Goal: Information Seeking & Learning: Compare options

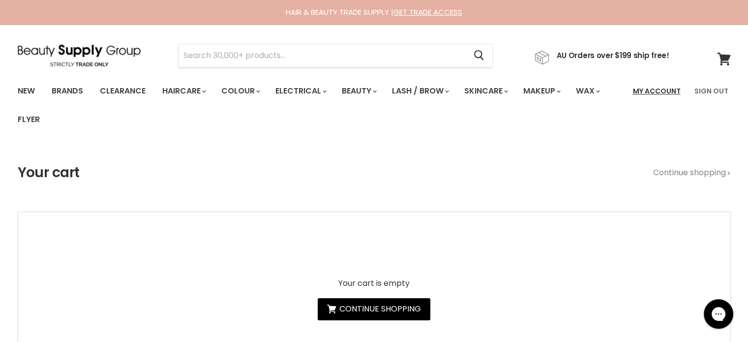
click at [673, 92] on link "My Account" at bounding box center [657, 91] width 60 height 21
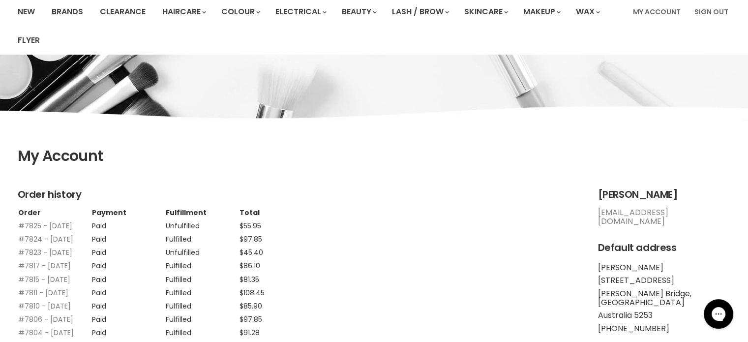
scroll to position [98, 0]
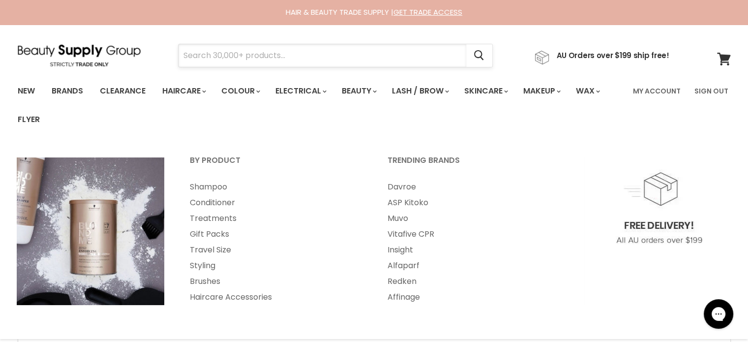
click at [238, 58] on input "Search" at bounding box center [323, 55] width 288 height 23
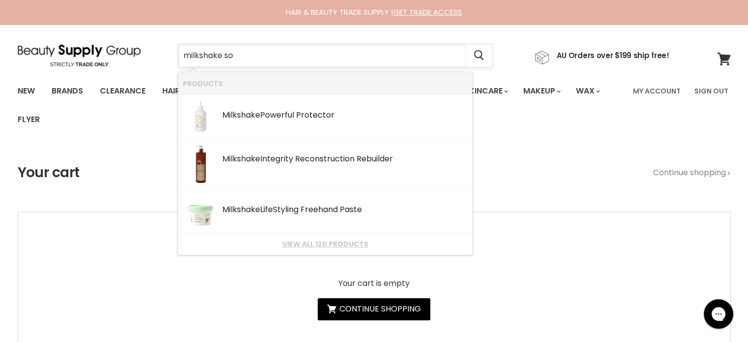
type input "milkshake sos"
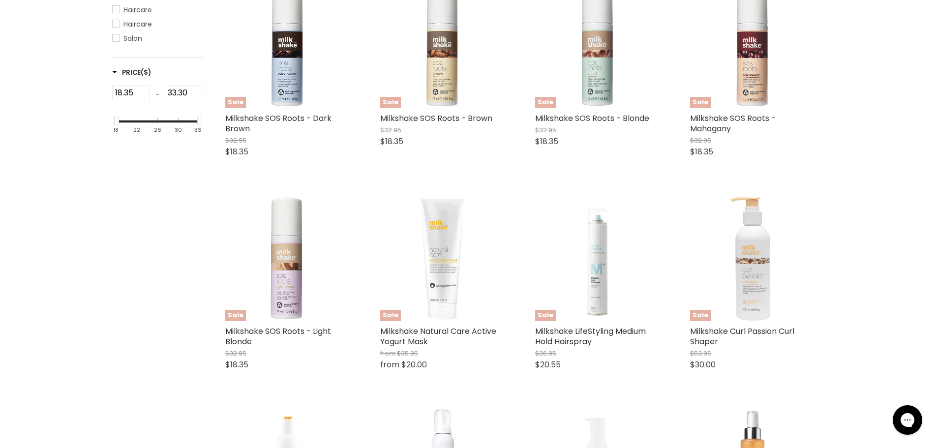
scroll to position [197, 0]
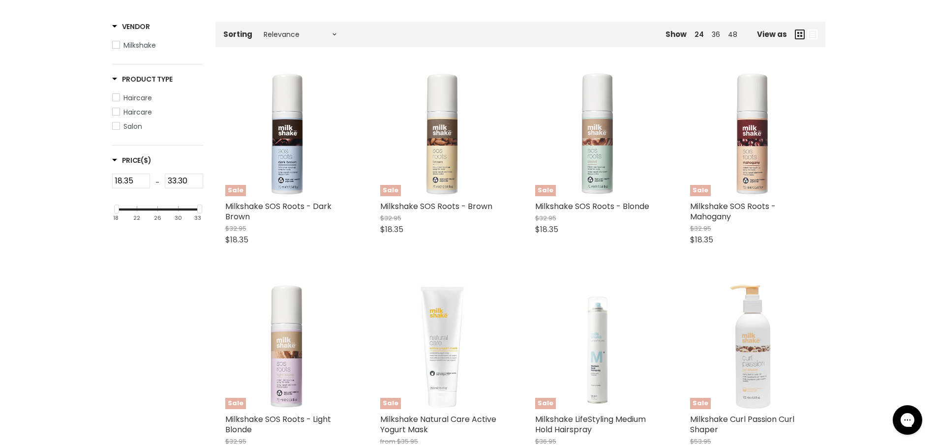
click at [144, 299] on div "Home Search results for “milkshake sos” (15) milkshake sos Showing 15 results f…" at bounding box center [469, 427] width 738 height 953
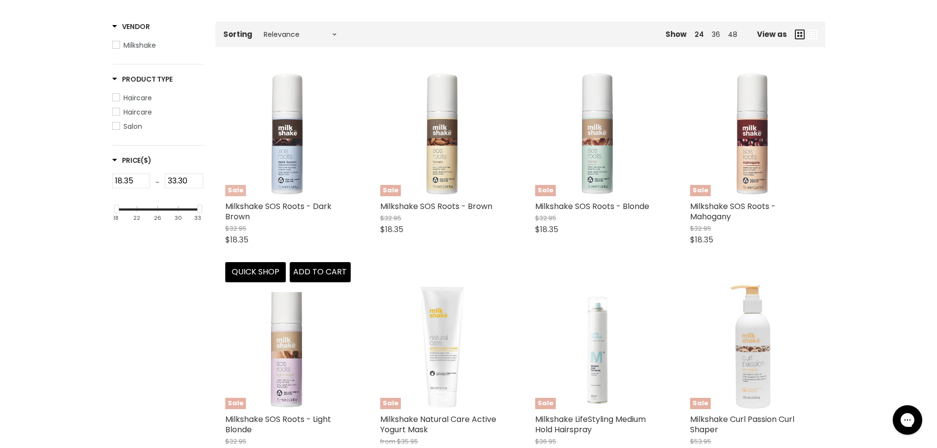
click at [284, 144] on img "Main content" at bounding box center [287, 133] width 125 height 125
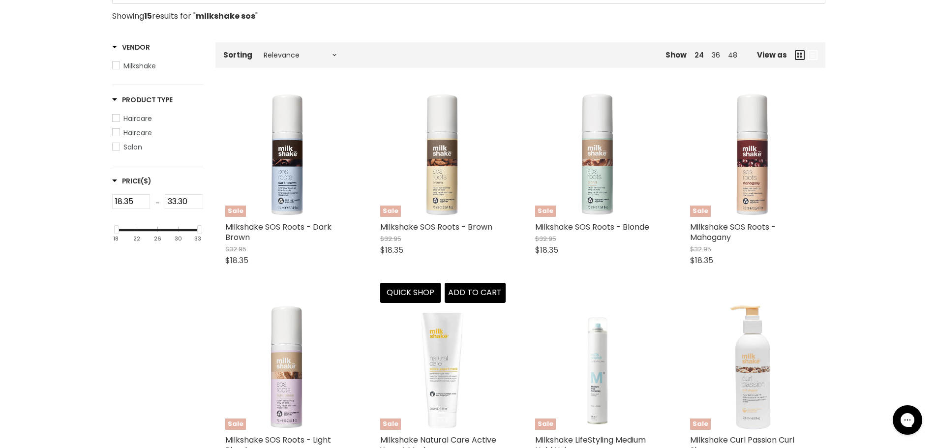
scroll to position [12, 0]
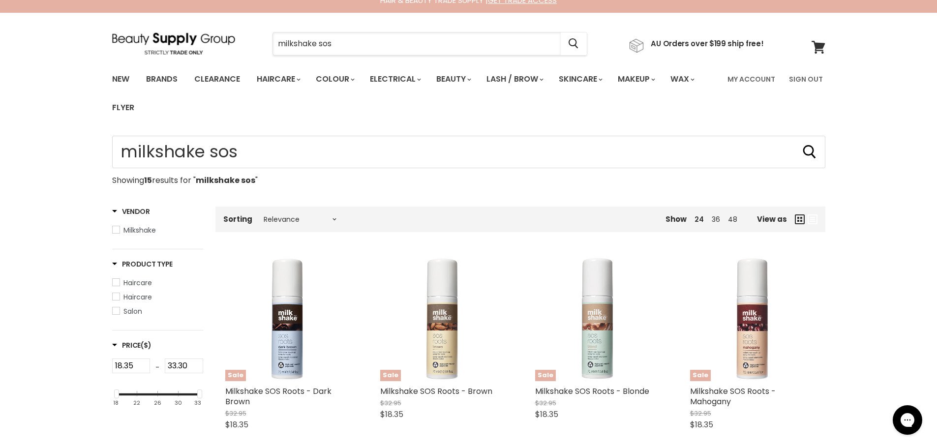
drag, startPoint x: 352, startPoint y: 43, endPoint x: 365, endPoint y: 64, distance: 24.9
click at [243, 43] on div "milkshake sos Cancel AU Orders over $199 ship free!" at bounding box center [438, 43] width 652 height 23
paste input "Milkshake Colour Whipped Cream Violet"
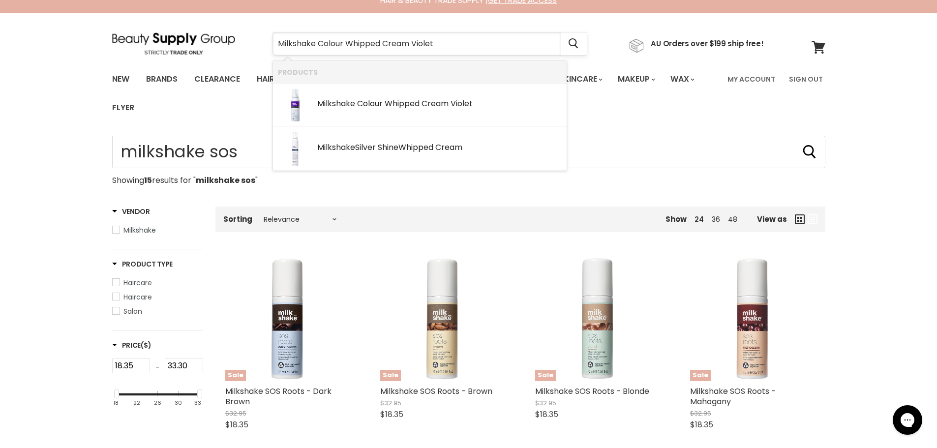
drag, startPoint x: 444, startPoint y: 43, endPoint x: 412, endPoint y: 51, distance: 32.9
click at [412, 51] on input "Milkshake Colour Whipped Cream Violet" at bounding box center [417, 43] width 288 height 23
type input "Milkshake Colour Whipped Cream"
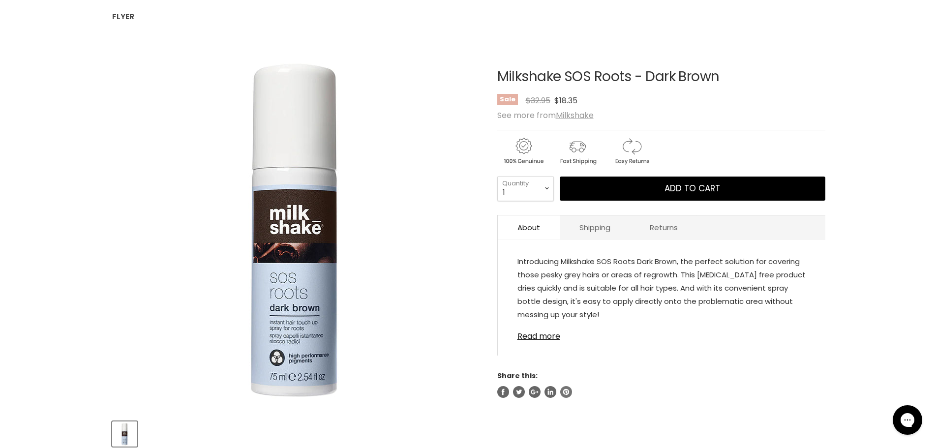
scroll to position [98, 0]
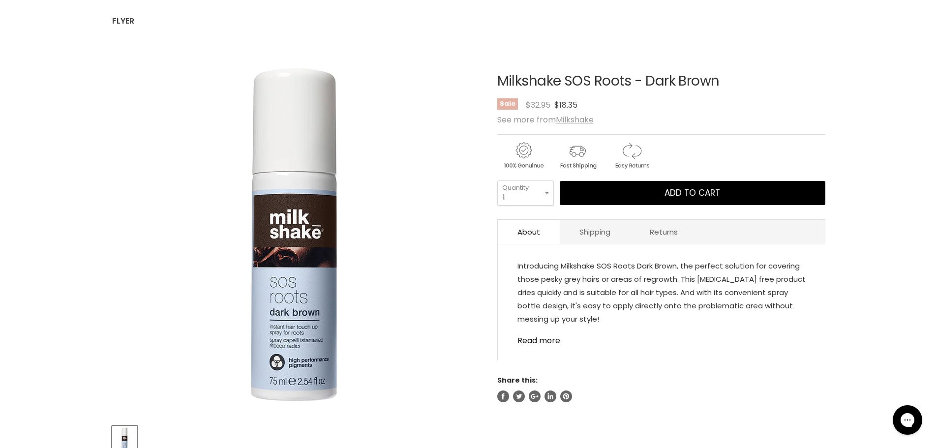
drag, startPoint x: 584, startPoint y: 79, endPoint x: 498, endPoint y: 79, distance: 86.6
click at [498, 79] on h1 "Milkshake SOS Roots - Dark Brown" at bounding box center [661, 81] width 328 height 15
copy h1 "Milkshake SOS Roots - Dark Brown"
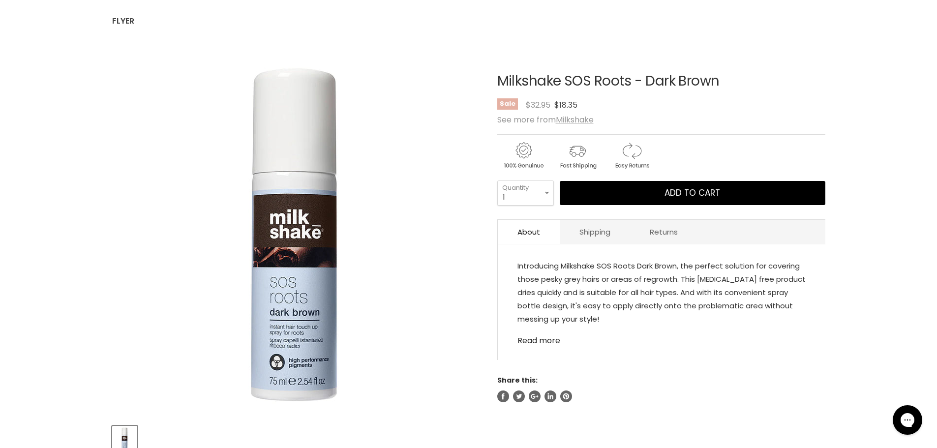
click at [529, 337] on link "Read more" at bounding box center [662, 338] width 288 height 15
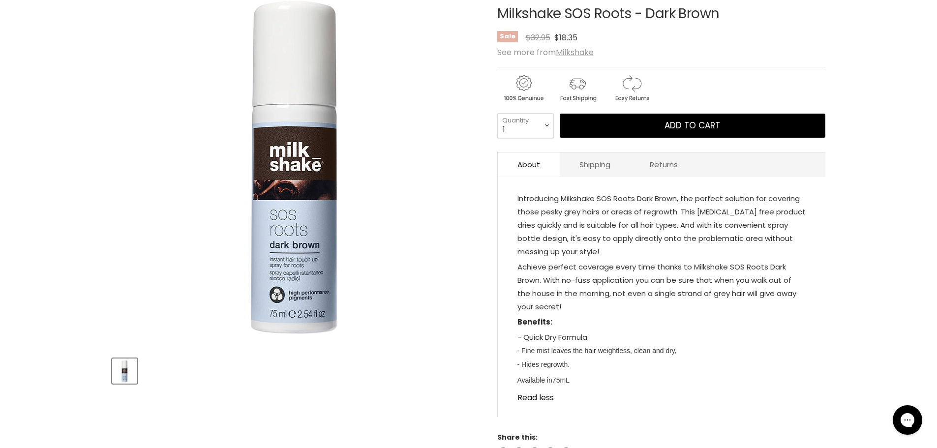
scroll to position [295, 0]
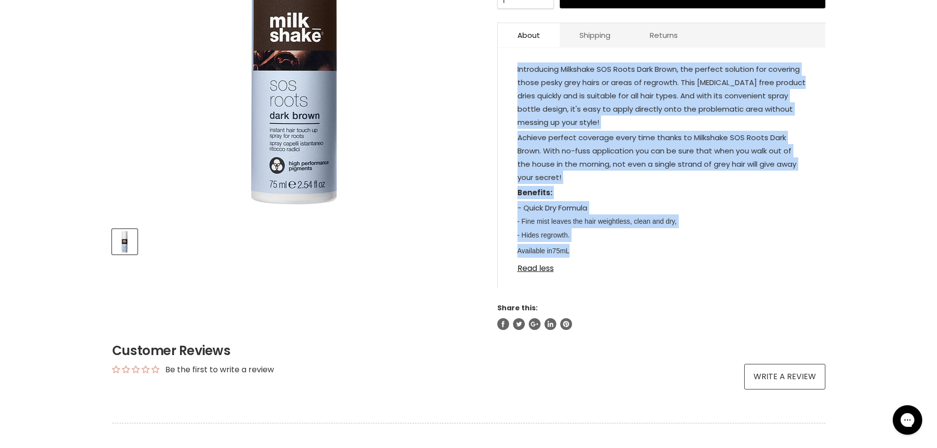
drag, startPoint x: 582, startPoint y: 248, endPoint x: 518, endPoint y: 71, distance: 188.3
click at [518, 71] on div "Introducing Milkshake SOS Roots Dark Brown, the perfect solution for covering t…" at bounding box center [662, 160] width 288 height 196
copy div "Introducing Milkshake SOS Roots Dark Brown, the perfect solution for covering t…"
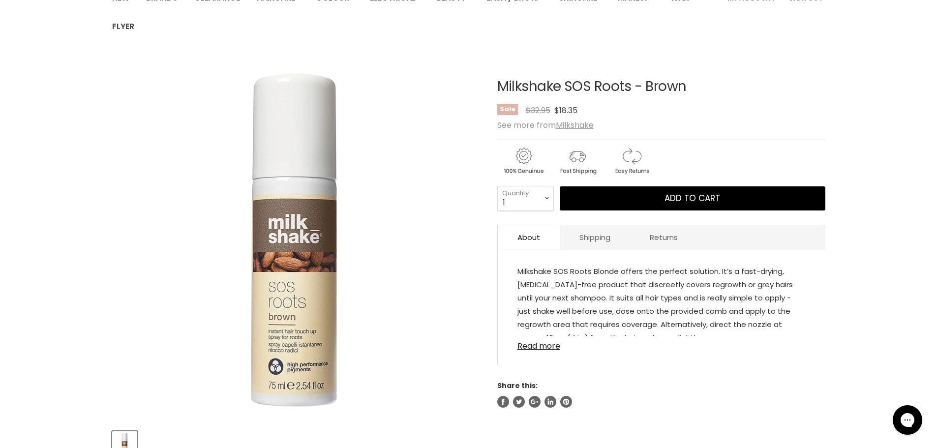
scroll to position [98, 0]
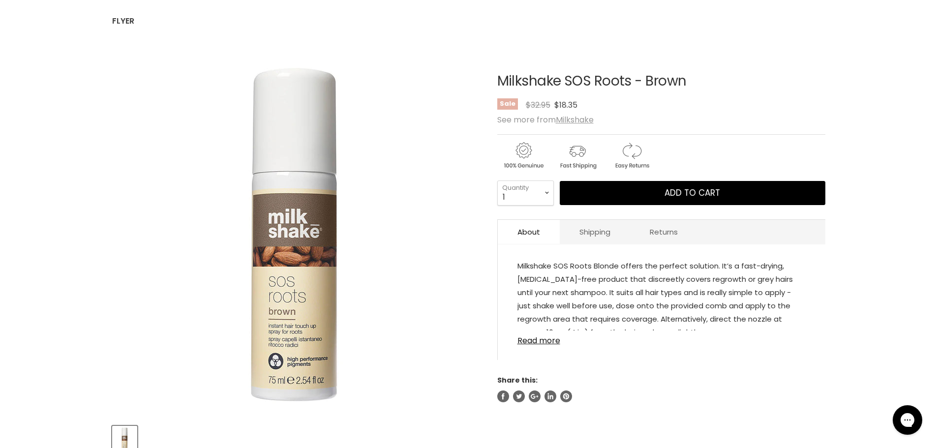
drag, startPoint x: 703, startPoint y: 80, endPoint x: 486, endPoint y: 79, distance: 217.0
click at [486, 79] on article "Click or scroll to zoom Tap or pinch to zoom Milkshake SOS Roots - Brown No rev…" at bounding box center [468, 250] width 713 height 402
copy div "Milkshake SOS Roots - Brown"
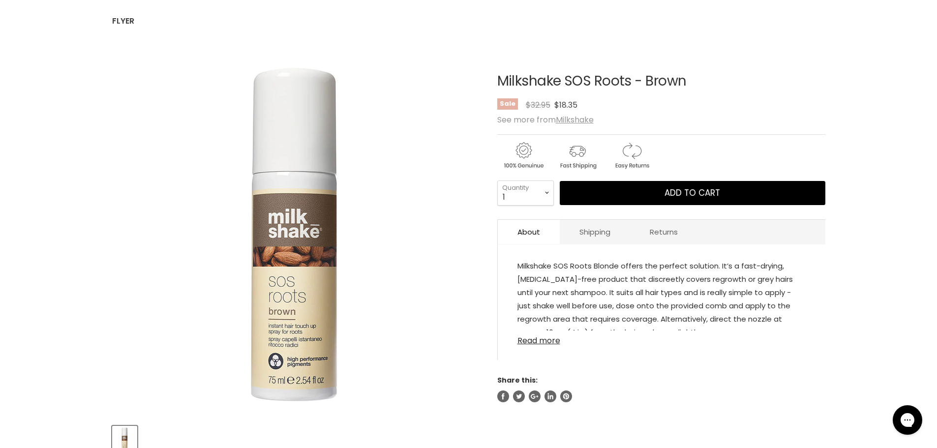
click at [530, 340] on link "Read more" at bounding box center [662, 338] width 288 height 15
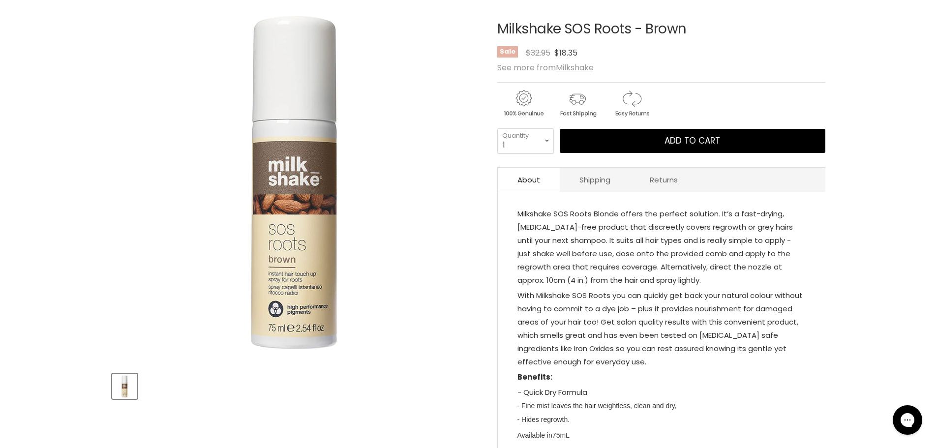
scroll to position [295, 0]
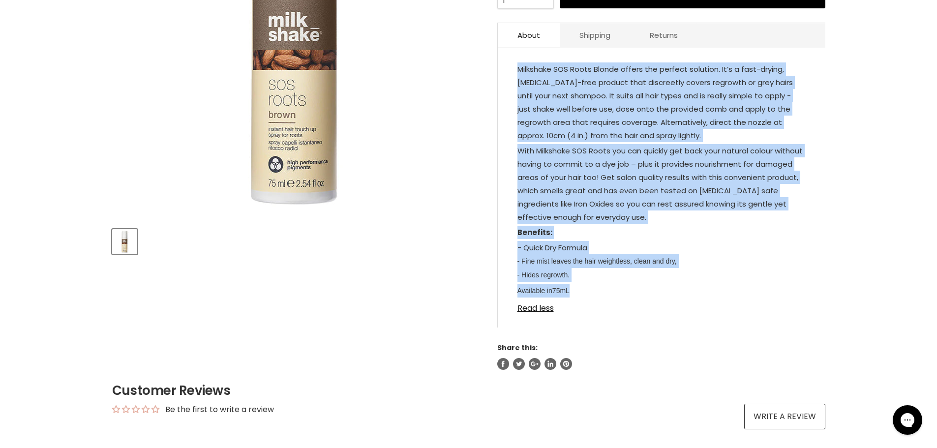
drag, startPoint x: 543, startPoint y: 286, endPoint x: 516, endPoint y: 72, distance: 215.7
click at [516, 72] on div "Milkshake SOS Roots Blonde offers the perfect solution. It’s a fast-drying, amm…" at bounding box center [662, 193] width 328 height 270
copy div "Milkshake SOS Roots Blonde offers the perfect solution. It’s a fast-drying, amm…"
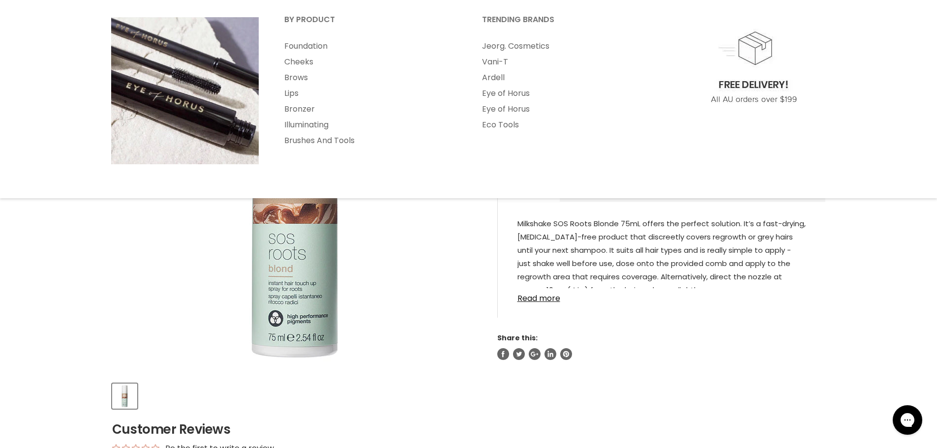
scroll to position [148, 0]
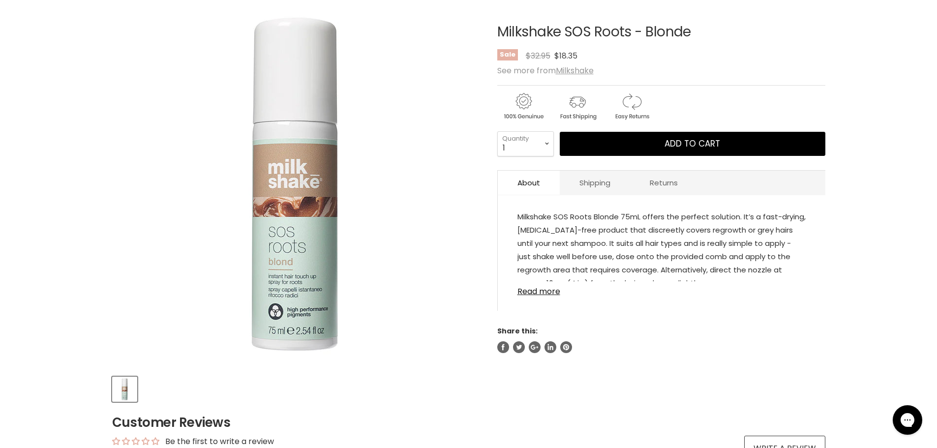
drag, startPoint x: 701, startPoint y: 33, endPoint x: 493, endPoint y: 32, distance: 207.6
click at [493, 32] on article "Click or scroll to zoom Tap or pinch to zoom Milkshake SOS Roots - Blonde No re…" at bounding box center [468, 201] width 713 height 402
copy div "Milkshake SOS Roots - Blonde"
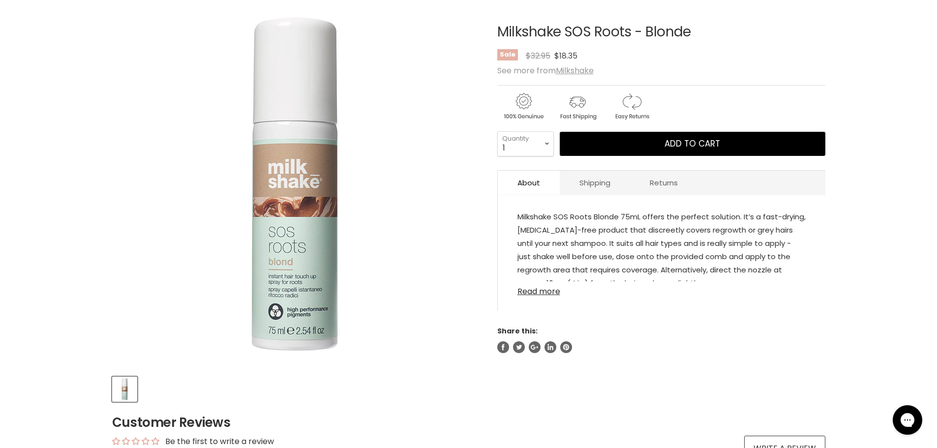
click at [538, 289] on link "Read more" at bounding box center [662, 288] width 288 height 15
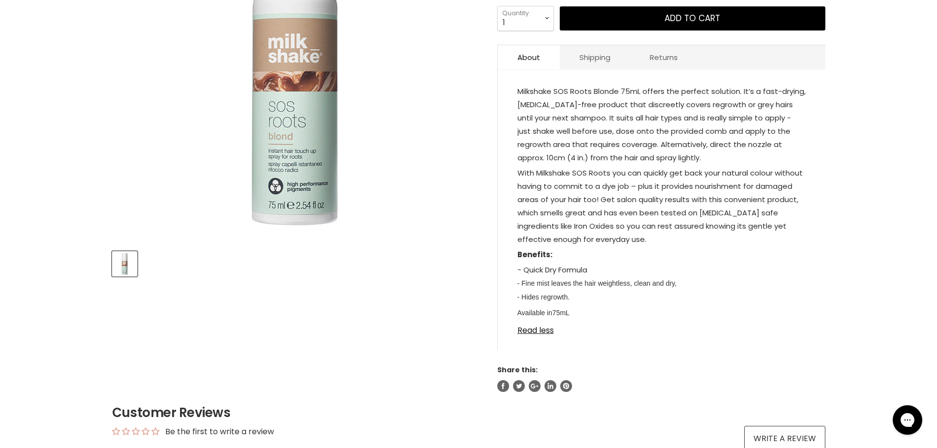
scroll to position [295, 0]
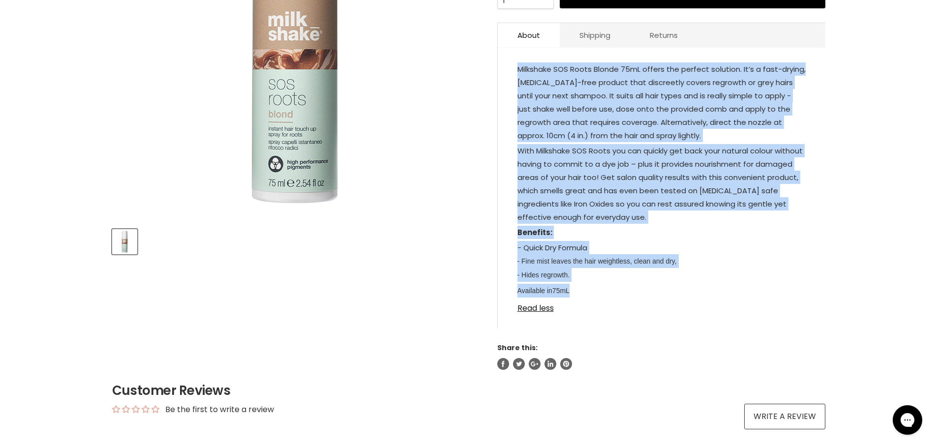
drag, startPoint x: 578, startPoint y: 293, endPoint x: 514, endPoint y: 68, distance: 233.3
click at [514, 68] on div "Milkshake SOS Roots Blonde 75mL offers the perfect solution. It’s a fast-drying…" at bounding box center [662, 193] width 328 height 270
copy div "Milkshake SOS Roots Blonde 75mL offers the perfect solution. It’s a fast-drying…"
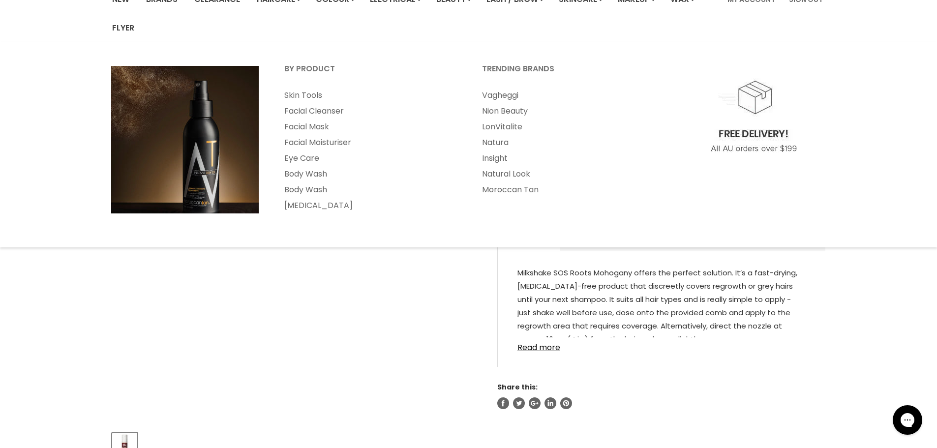
scroll to position [148, 0]
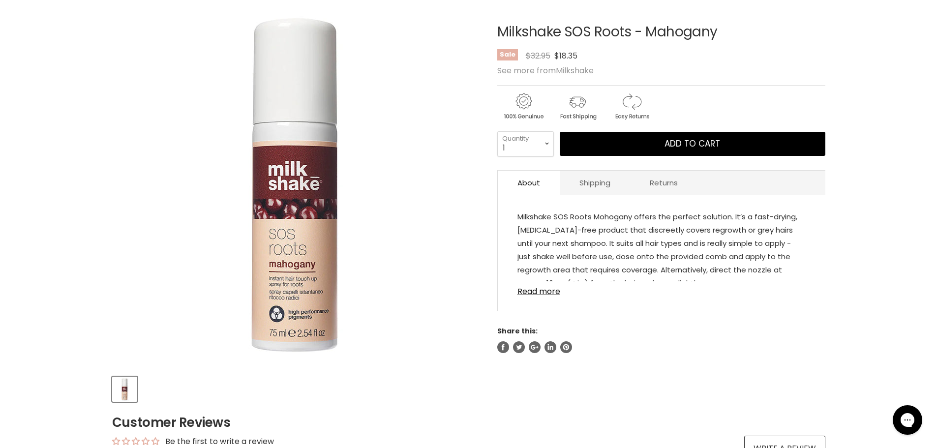
drag, startPoint x: 732, startPoint y: 37, endPoint x: 493, endPoint y: 36, distance: 239.1
click at [493, 36] on article "Click or scroll to zoom Tap or pinch to zoom Milkshake SOS Roots - Mahogany No …" at bounding box center [468, 201] width 713 height 402
copy div "Milkshake SOS Roots - Mahogany"
click at [549, 291] on link "Read more" at bounding box center [662, 288] width 288 height 15
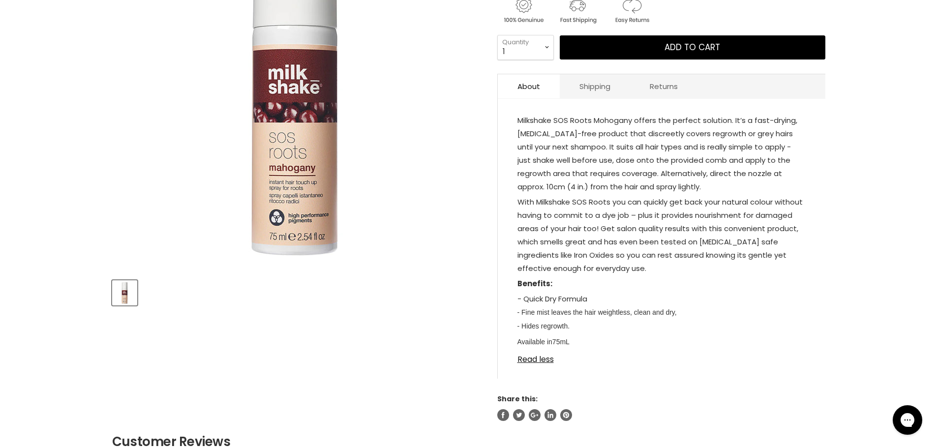
scroll to position [246, 0]
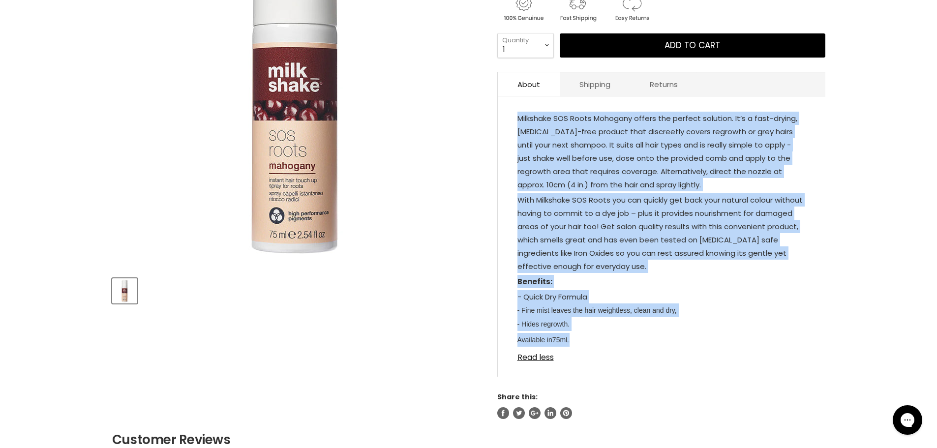
drag, startPoint x: 563, startPoint y: 340, endPoint x: 508, endPoint y: 121, distance: 226.1
click at [508, 121] on div "Milkshake SOS Roots Mohogany offers the perfect solution. It’s a fast-drying, […" at bounding box center [662, 242] width 328 height 270
copy div "Milkshake SOS Roots Mohogany offers the perfect solution. It’s a fast-drying, […"
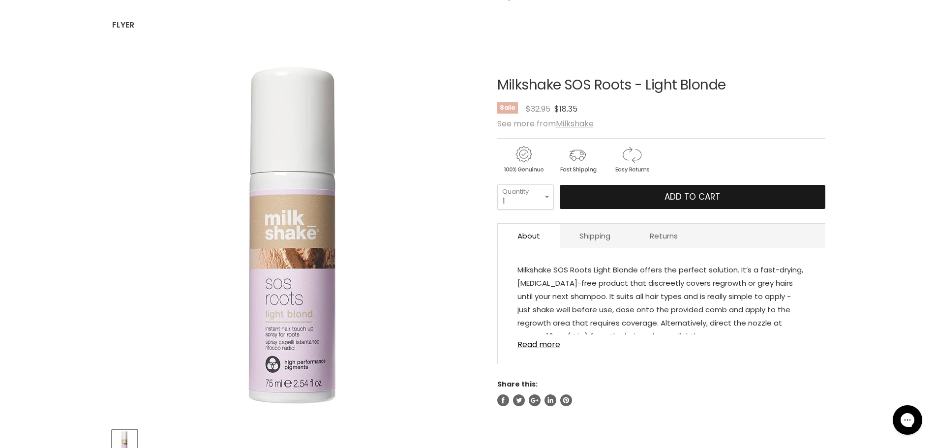
scroll to position [98, 0]
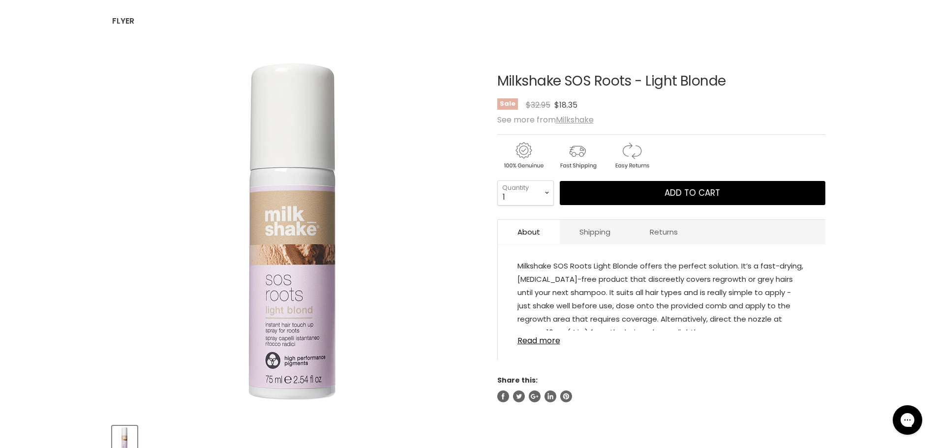
drag, startPoint x: 730, startPoint y: 82, endPoint x: 489, endPoint y: 78, distance: 241.1
click at [489, 78] on article "Click or scroll to zoom Tap or pinch to zoom Milkshake SOS Roots - Light Blonde…" at bounding box center [468, 250] width 713 height 402
copy div "Milkshake SOS Roots - Light Blonde"
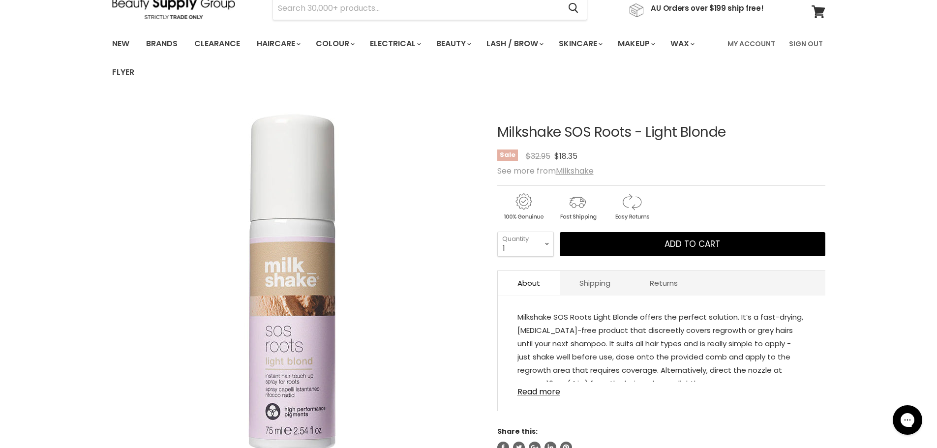
scroll to position [0, 0]
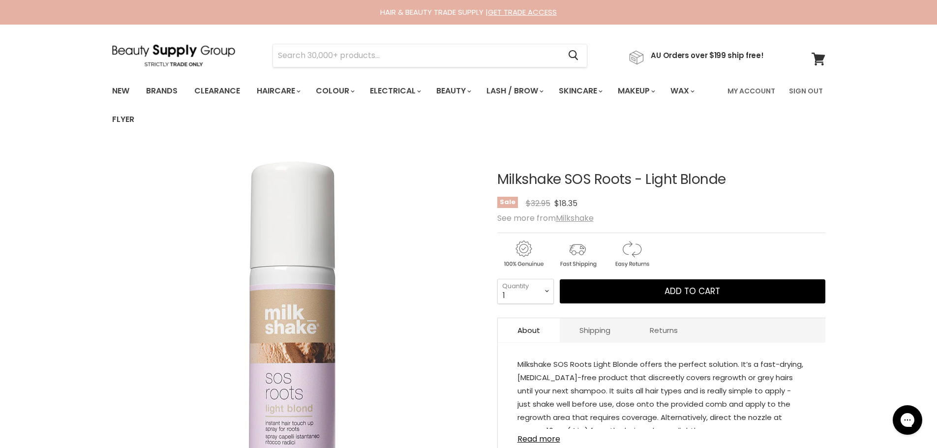
copy div "Milkshake SOS Roots - Light Blonde"
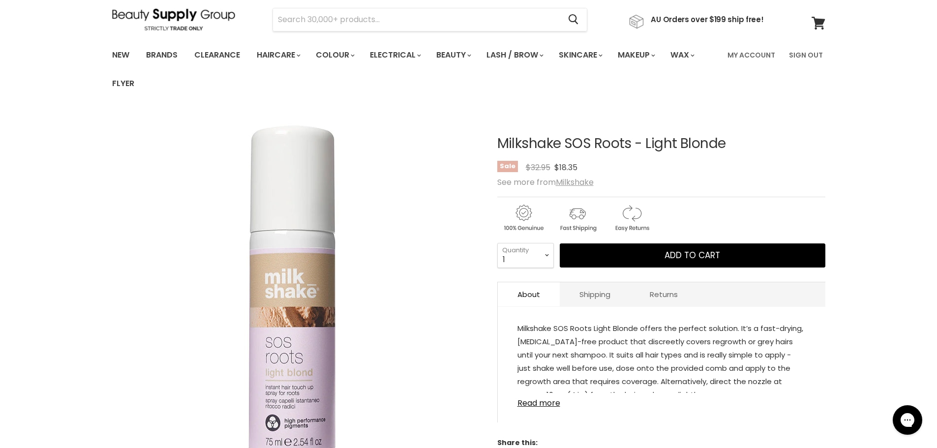
scroll to position [148, 0]
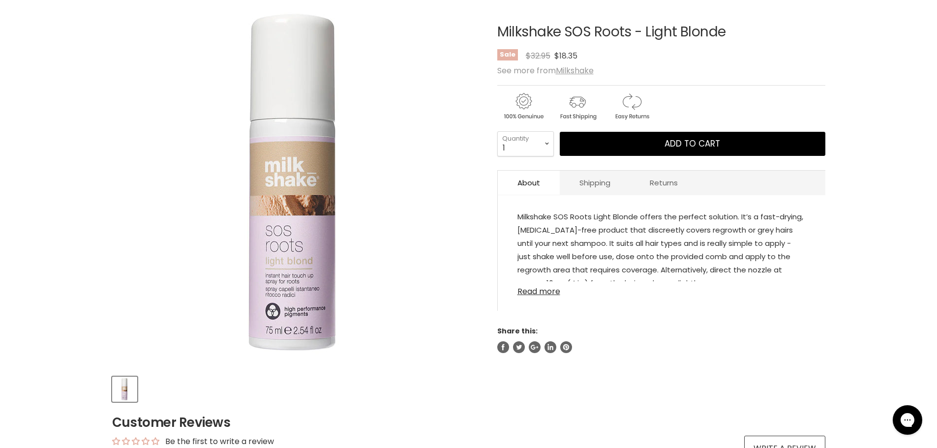
click at [552, 289] on link "Read more" at bounding box center [662, 288] width 288 height 15
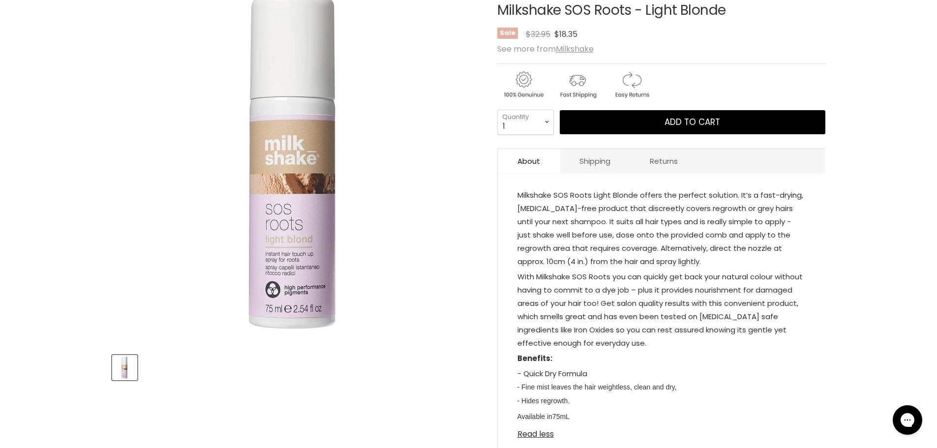
scroll to position [295, 0]
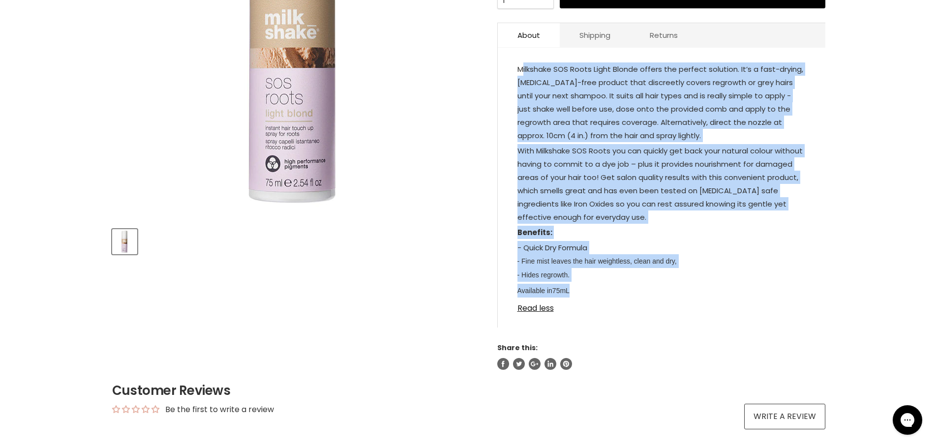
drag, startPoint x: 578, startPoint y: 290, endPoint x: 521, endPoint y: 74, distance: 223.7
click at [521, 74] on div "Milkshake SOS Roots Light Blonde offers the perfect solution. It’s a fast-dryin…" at bounding box center [662, 180] width 288 height 236
copy div "Milkshake SOS Roots Light Blonde offers the perfect solution. It’s a fast-dryin…"
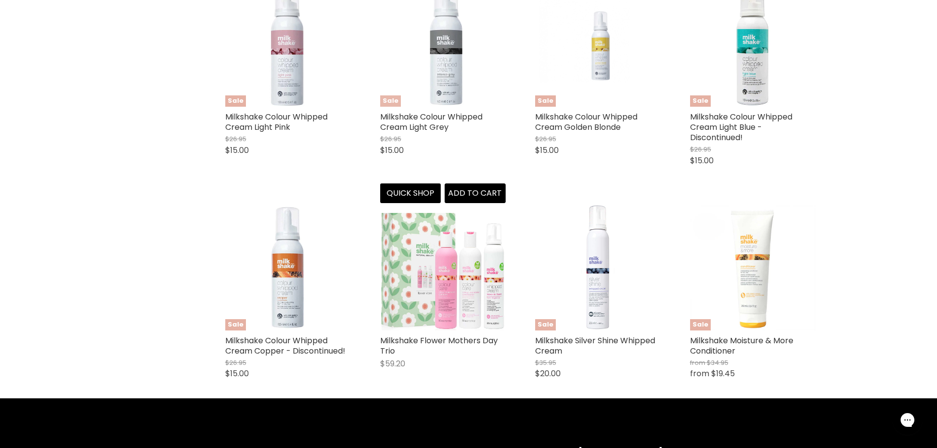
scroll to position [541, 0]
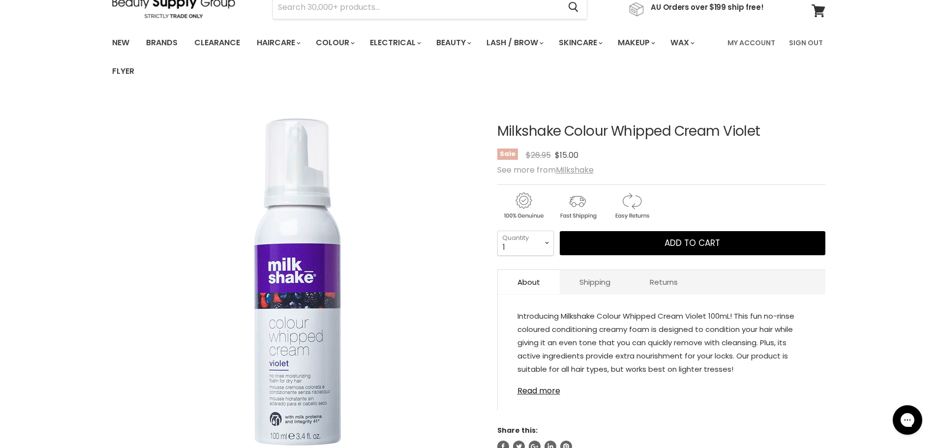
scroll to position [49, 0]
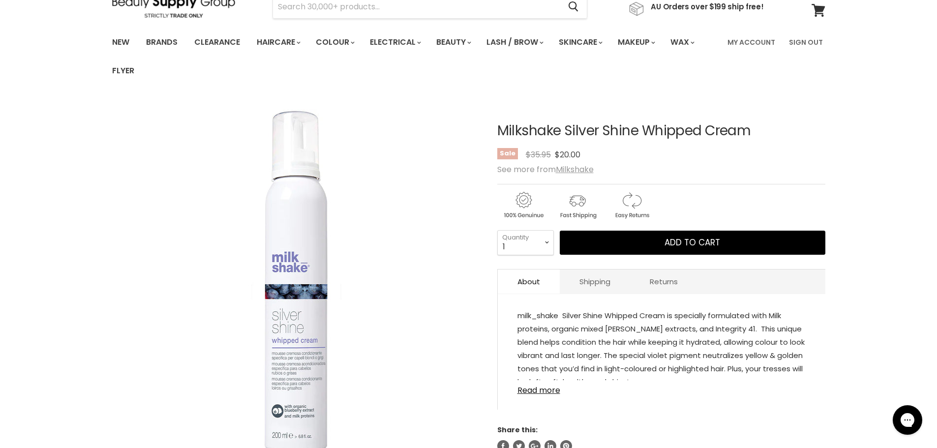
scroll to position [49, 0]
